Goal: Use online tool/utility: Utilize a website feature to perform a specific function

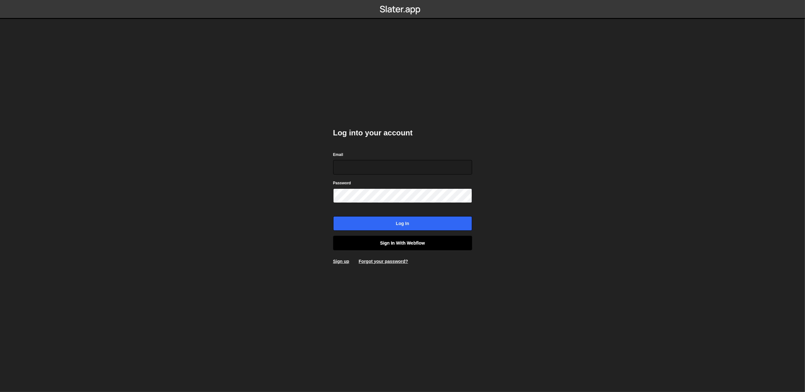
click at [377, 246] on link "Sign in with Webflow" at bounding box center [402, 243] width 139 height 15
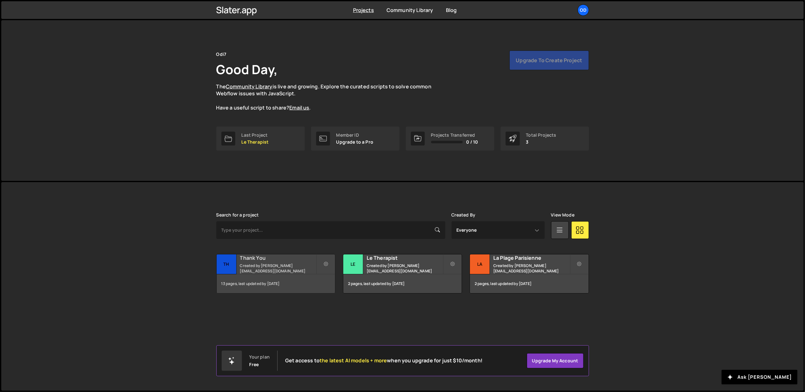
click at [275, 269] on small "Created by [PERSON_NAME][EMAIL_ADDRESS][DOMAIN_NAME]" at bounding box center [278, 268] width 76 height 11
click at [381, 265] on div "Le Therapist Created by [PERSON_NAME][EMAIL_ADDRESS][DOMAIN_NAME]" at bounding box center [402, 265] width 118 height 20
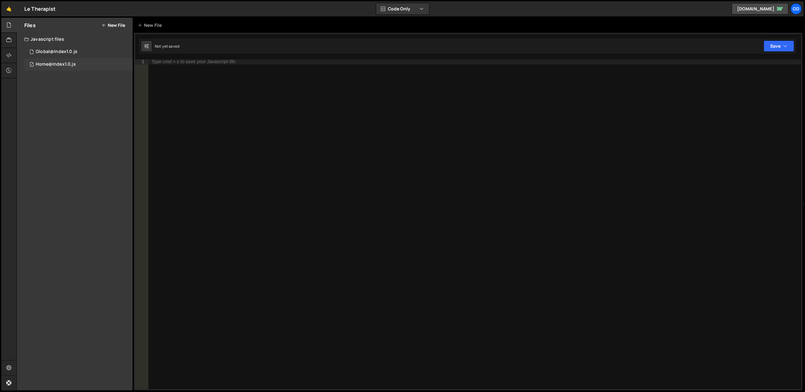
click at [54, 65] on div "Home@Index1.0.js" at bounding box center [56, 65] width 40 height 6
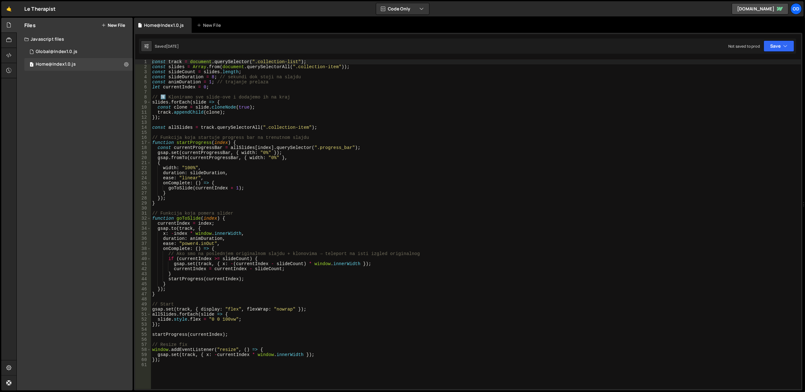
click at [242, 106] on div "const track = document . querySelector ( ".collection-list" ) ; const slides = …" at bounding box center [476, 229] width 651 height 341
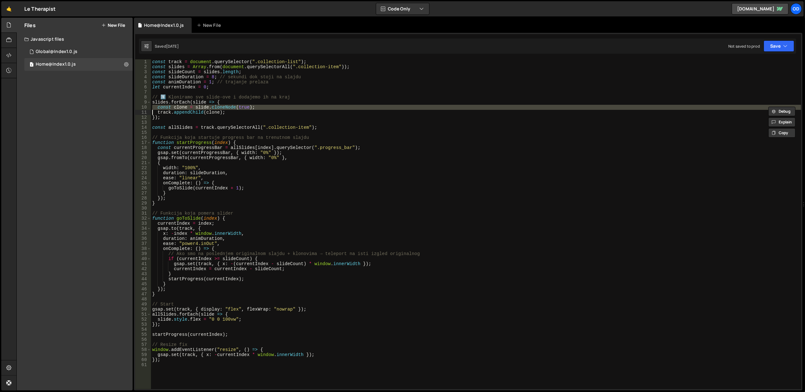
click at [245, 111] on div "const track = document . querySelector ( ".collection-list" ) ; const slides = …" at bounding box center [476, 229] width 651 height 341
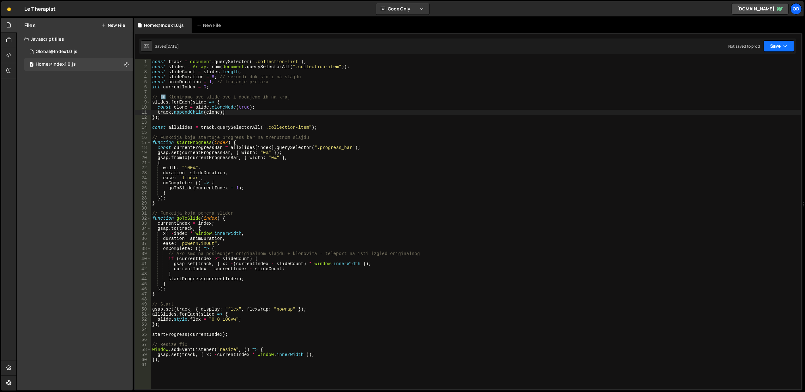
click at [784, 50] on button "Save" at bounding box center [779, 45] width 31 height 11
click at [767, 83] on div "Save to Production S" at bounding box center [758, 82] width 66 height 6
click at [73, 56] on div "1 Global@Index1.0.js 0" at bounding box center [78, 52] width 108 height 13
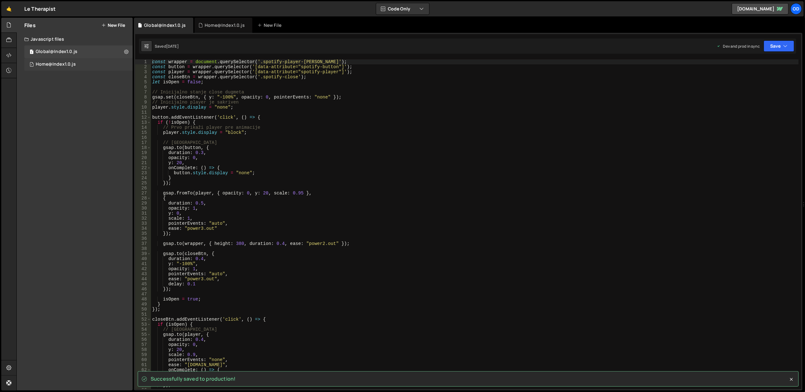
click at [73, 62] on div "Home@Index1.0.js" at bounding box center [56, 65] width 40 height 6
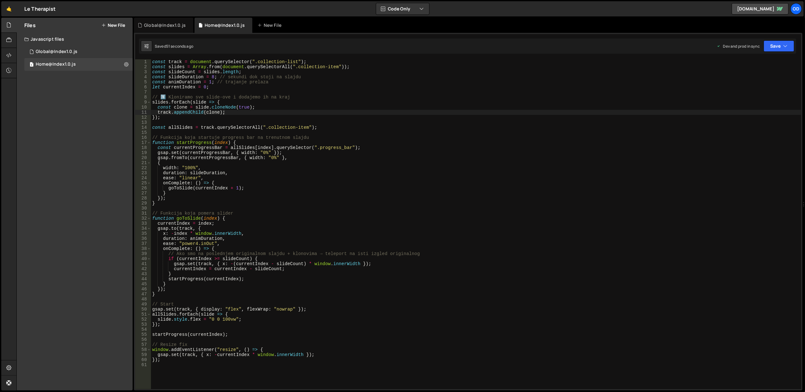
type textarea "}"
click at [536, 203] on div "const track = document . querySelector ( ".collection-list" ) ; const slides = …" at bounding box center [476, 229] width 651 height 341
